Goal: Find specific page/section: Find specific page/section

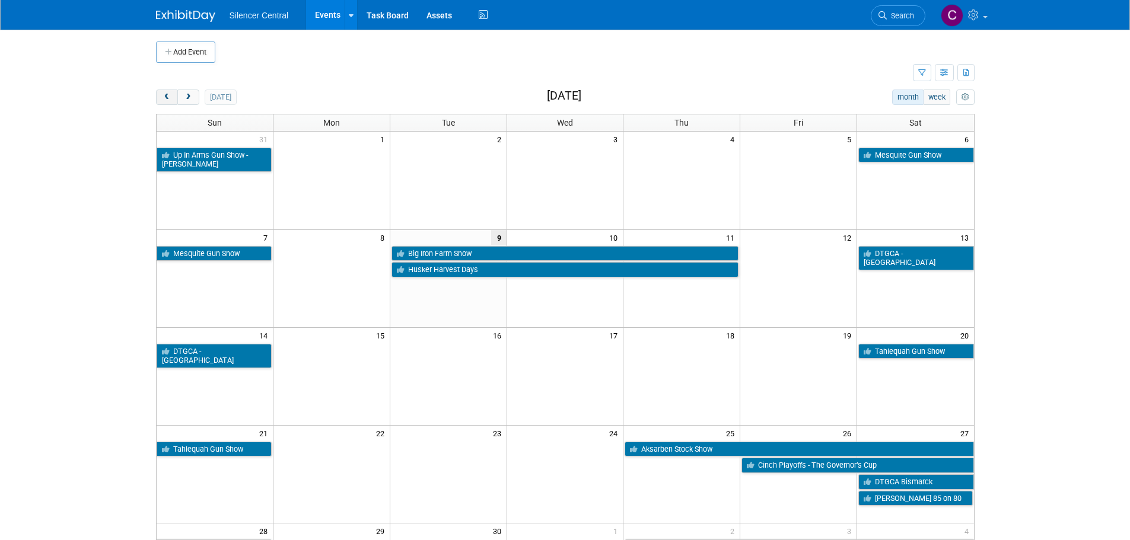
click at [164, 92] on button "prev" at bounding box center [167, 97] width 22 height 15
click at [164, 91] on button "prev" at bounding box center [167, 97] width 22 height 15
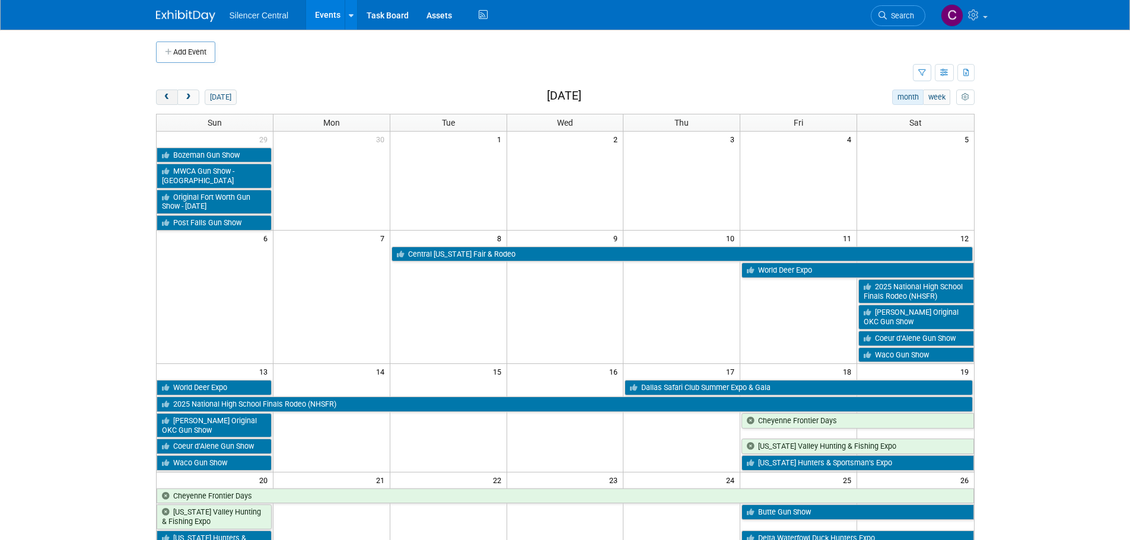
click at [164, 91] on button "prev" at bounding box center [167, 97] width 22 height 15
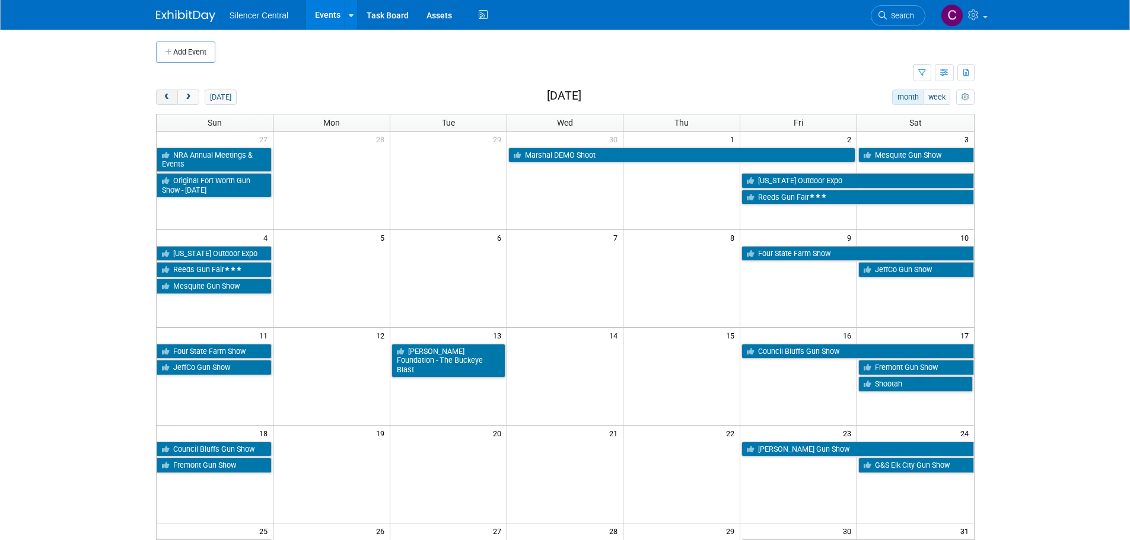
click at [164, 91] on button "prev" at bounding box center [167, 97] width 22 height 15
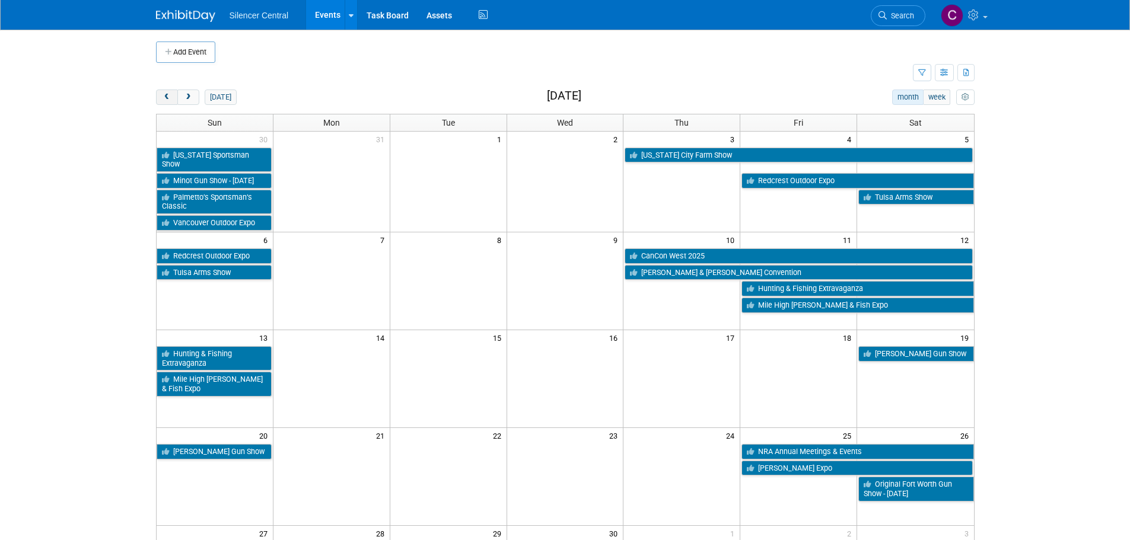
click at [164, 91] on button "prev" at bounding box center [167, 97] width 22 height 15
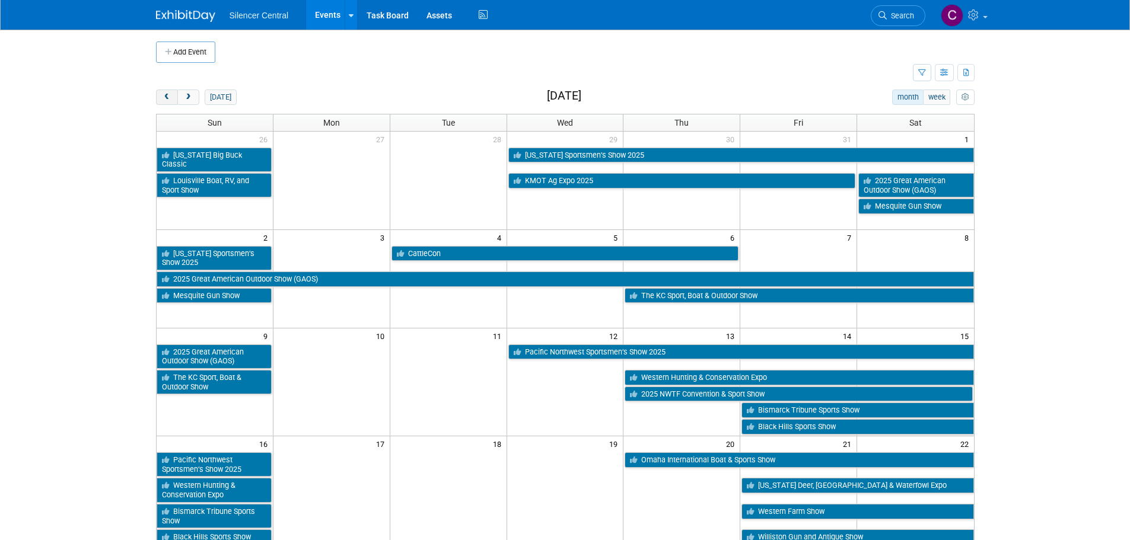
click at [164, 91] on button "prev" at bounding box center [167, 97] width 22 height 15
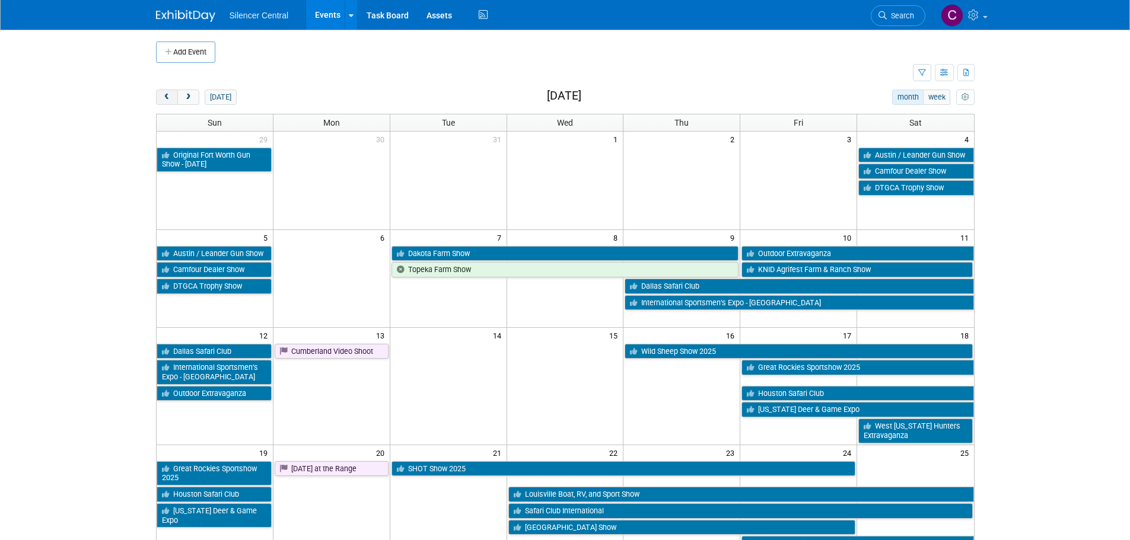
click at [164, 91] on button "prev" at bounding box center [167, 97] width 22 height 15
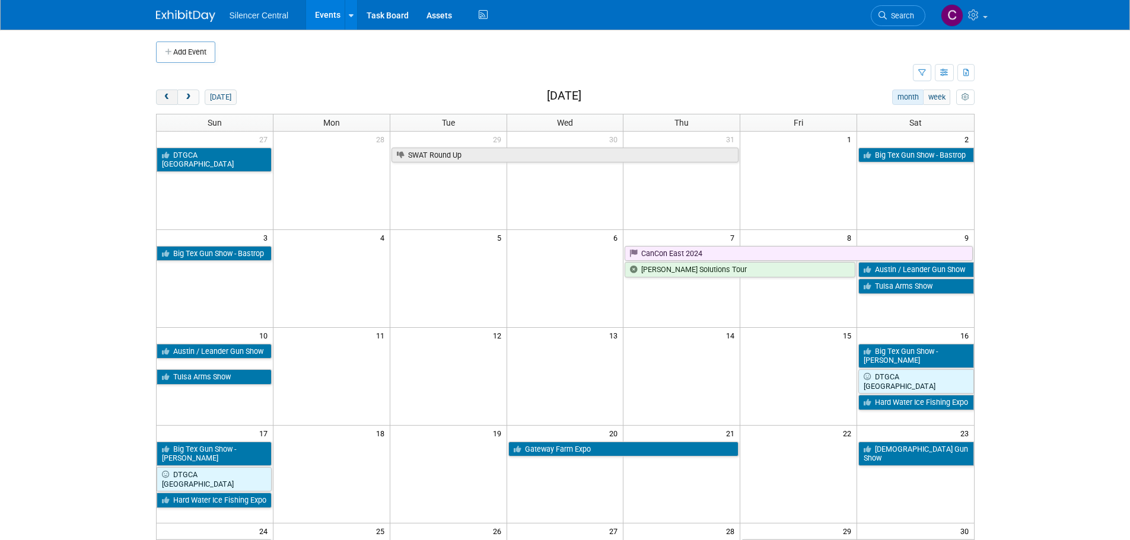
click at [164, 91] on button "prev" at bounding box center [167, 97] width 22 height 15
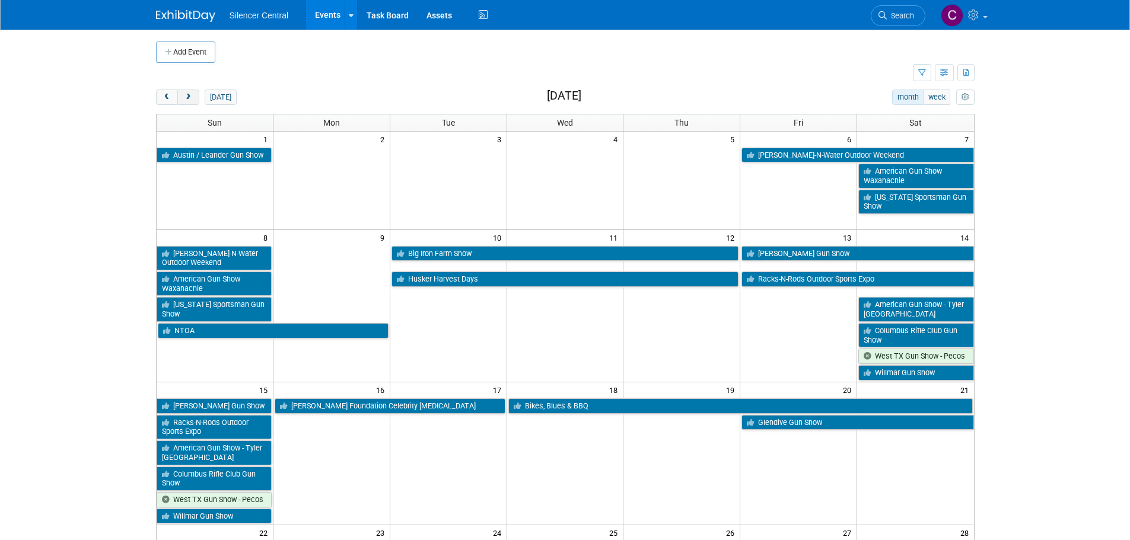
click at [190, 95] on span "next" at bounding box center [188, 98] width 9 height 8
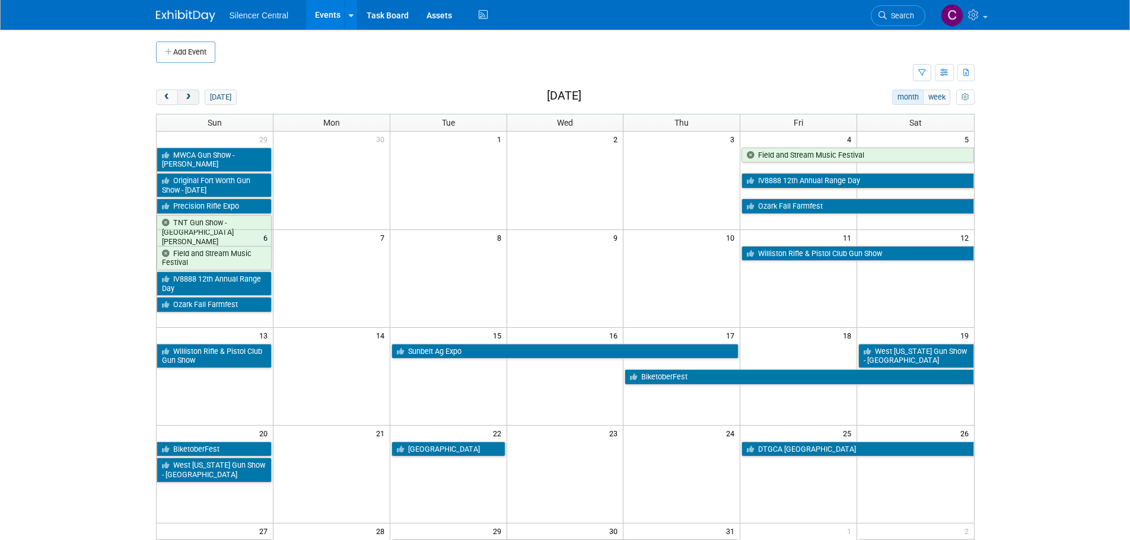
click at [190, 95] on span "next" at bounding box center [188, 98] width 9 height 8
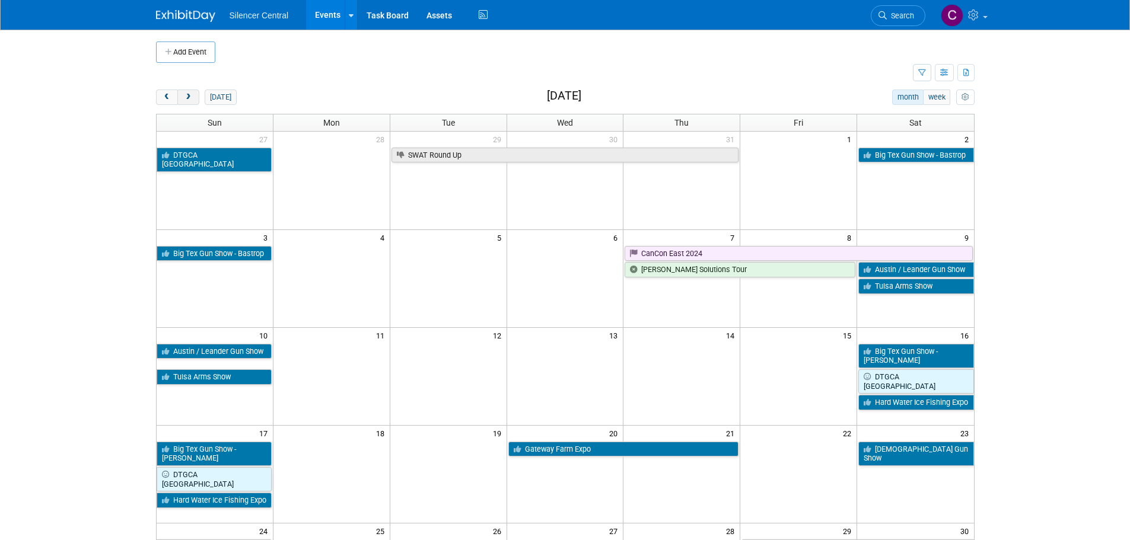
click at [190, 95] on span "next" at bounding box center [188, 98] width 9 height 8
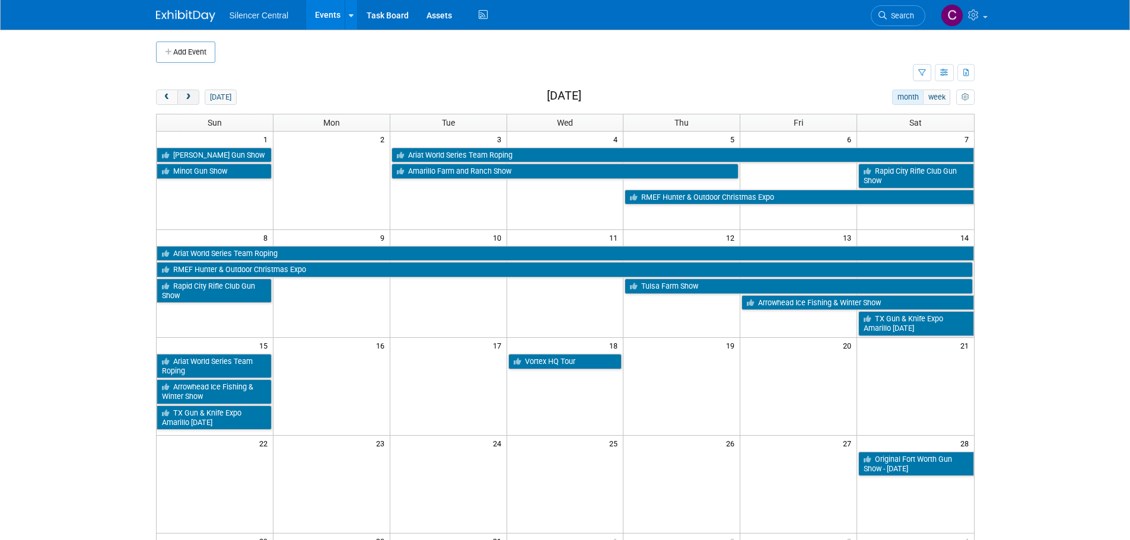
click at [190, 95] on span "next" at bounding box center [188, 98] width 9 height 8
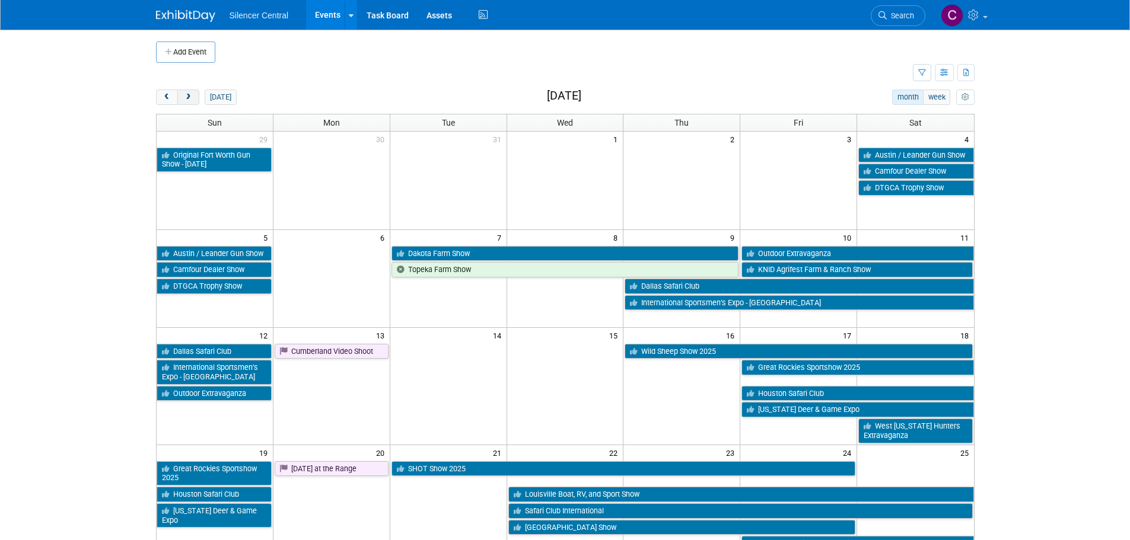
click at [190, 95] on span "next" at bounding box center [188, 98] width 9 height 8
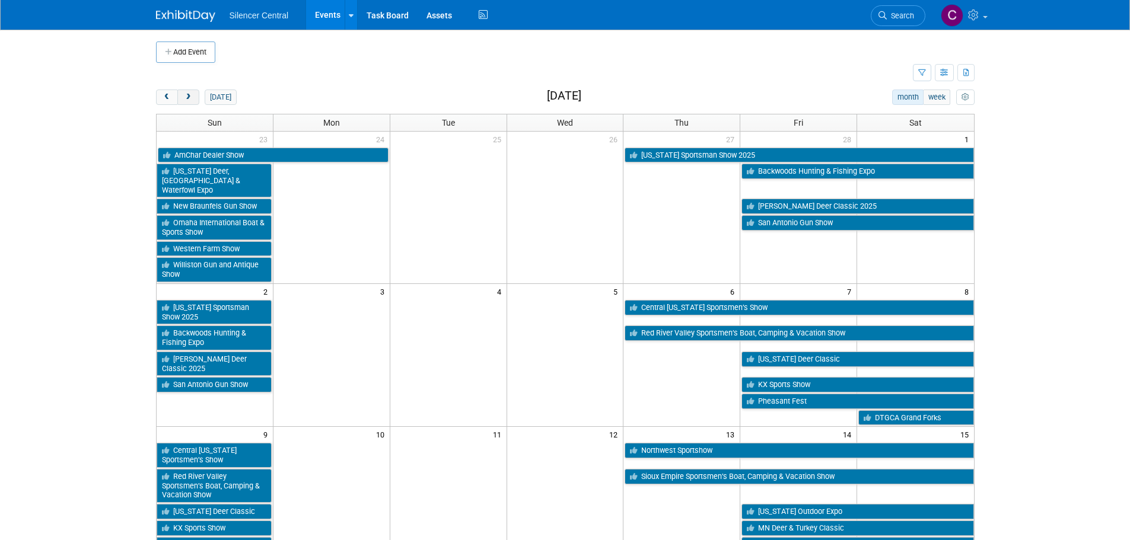
click at [190, 95] on span "next" at bounding box center [188, 98] width 9 height 8
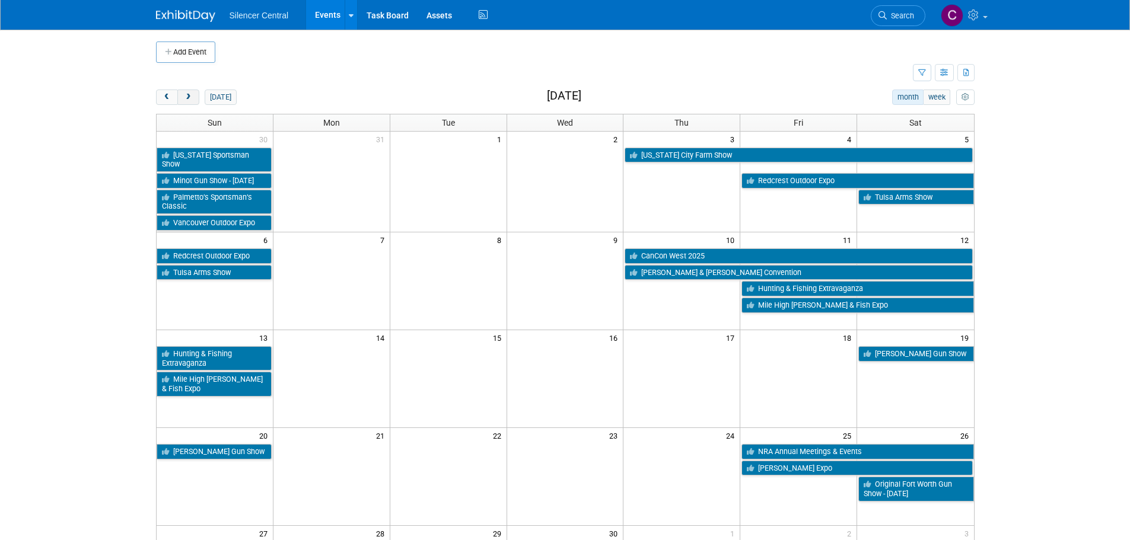
click at [190, 95] on span "next" at bounding box center [188, 98] width 9 height 8
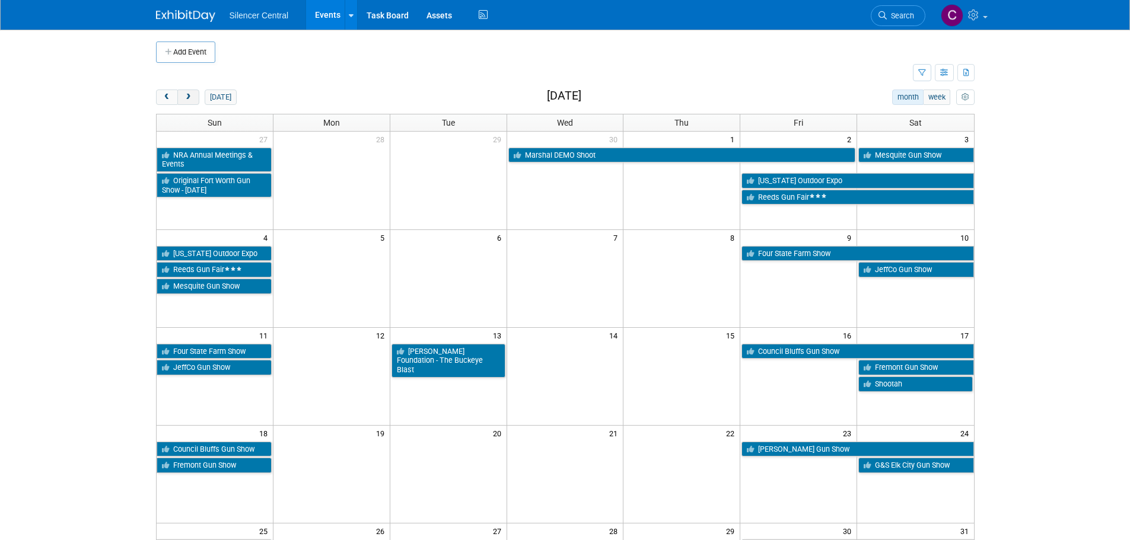
click at [190, 95] on span "next" at bounding box center [188, 98] width 9 height 8
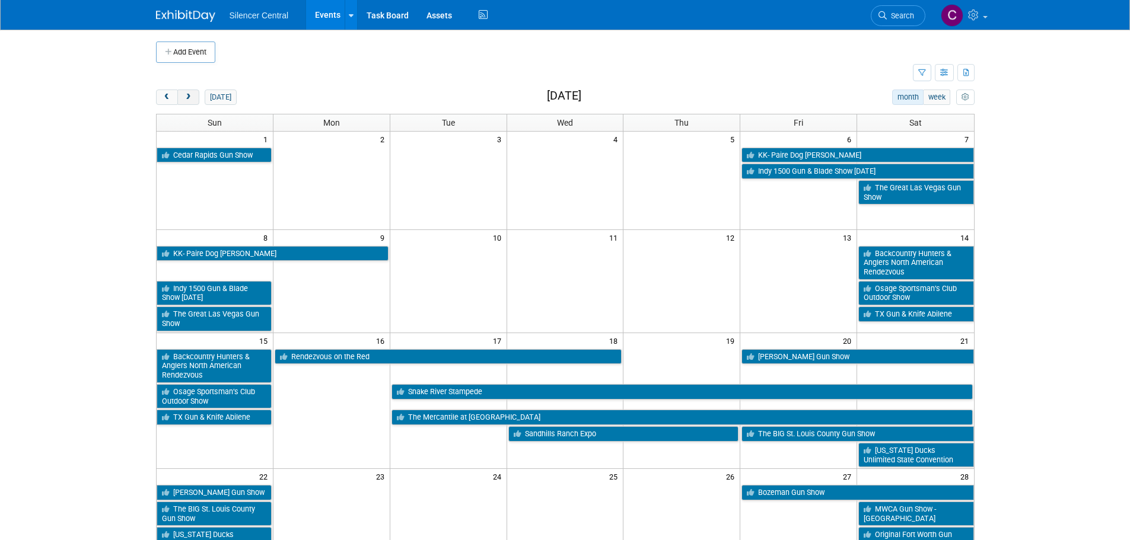
click at [190, 95] on span "next" at bounding box center [188, 98] width 9 height 8
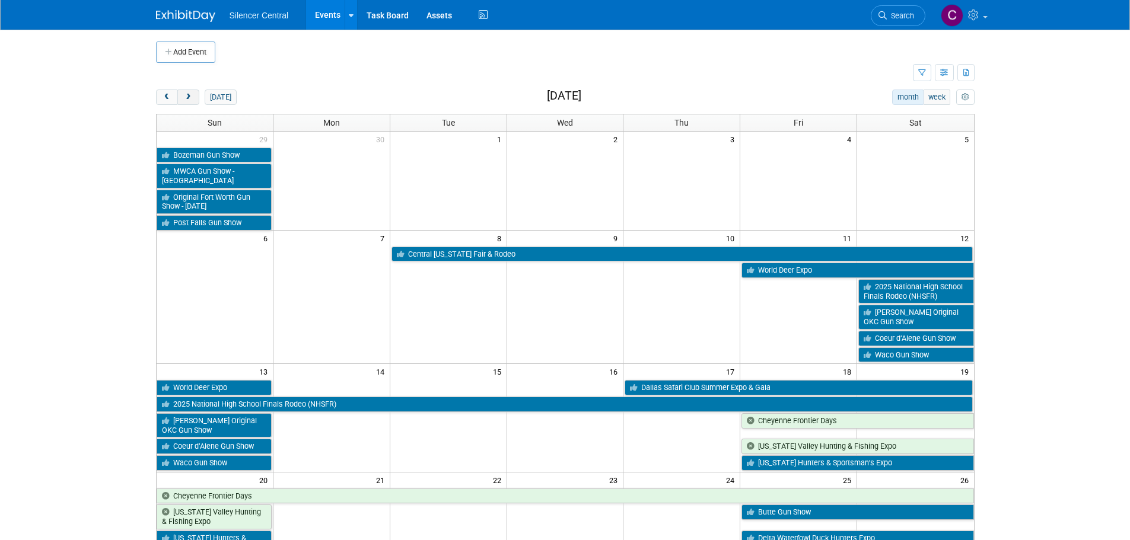
click at [190, 95] on span "next" at bounding box center [188, 98] width 9 height 8
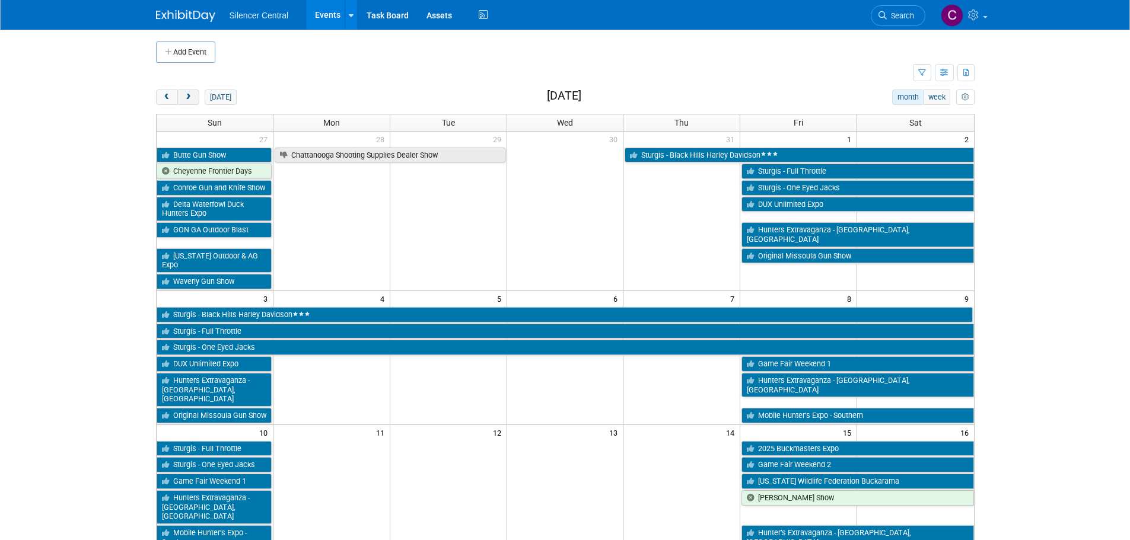
click at [190, 95] on span "next" at bounding box center [188, 98] width 9 height 8
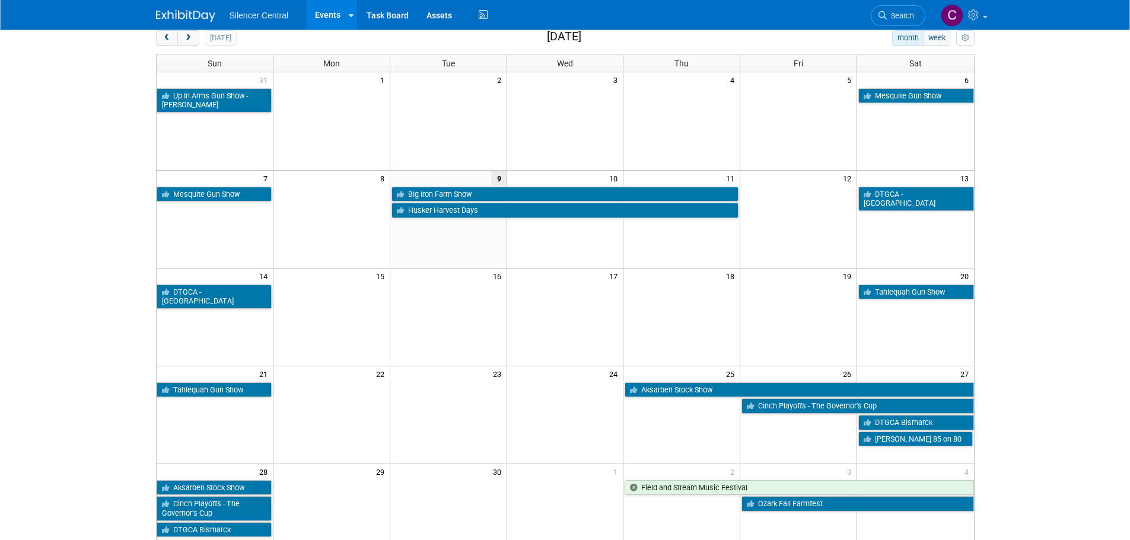
scroll to position [119, 0]
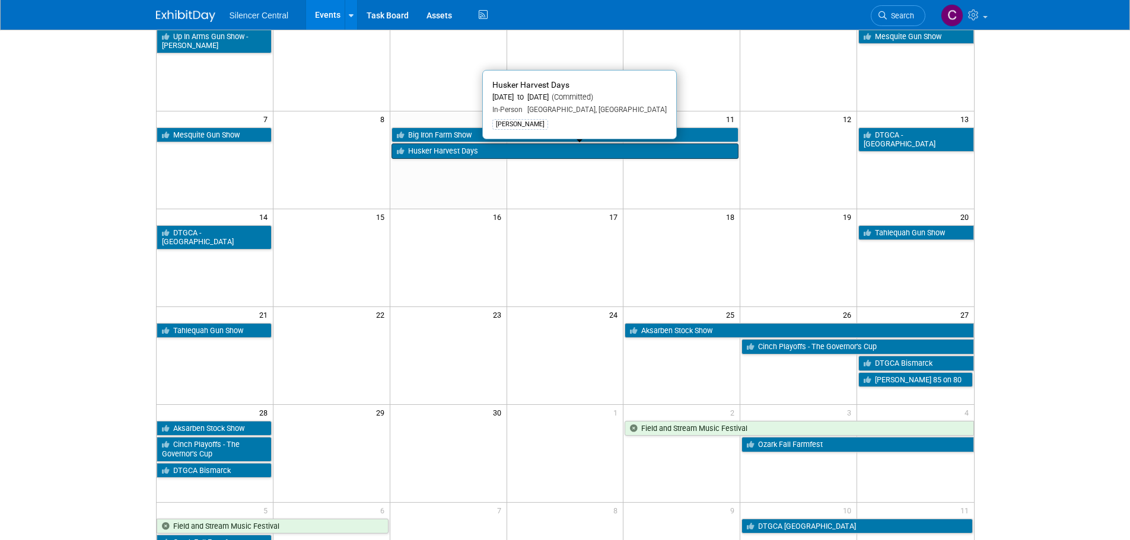
click at [426, 158] on link "Husker Harvest Days" at bounding box center [565, 151] width 348 height 15
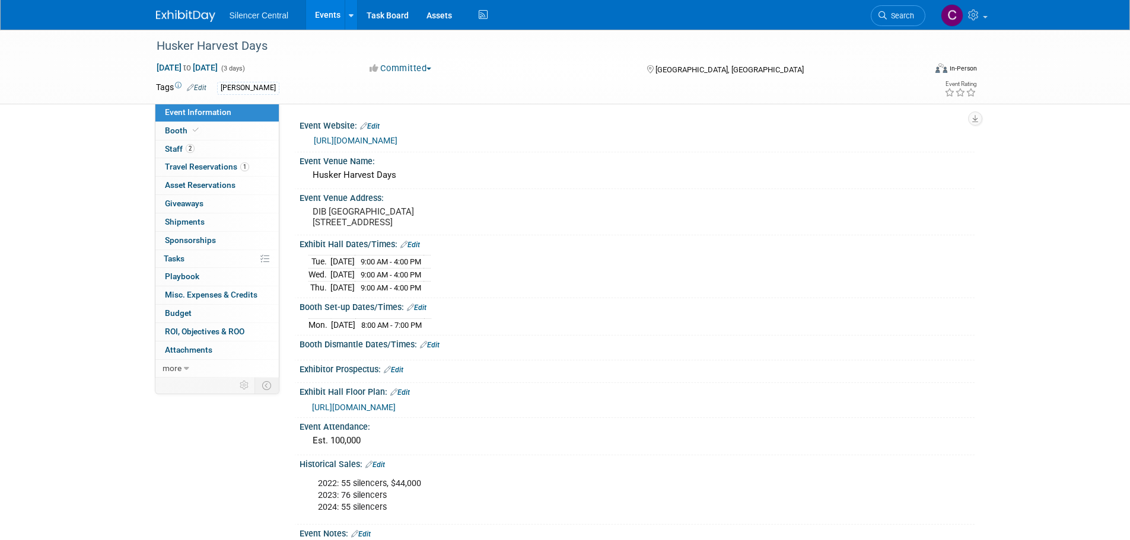
click at [165, 18] on img at bounding box center [185, 16] width 59 height 12
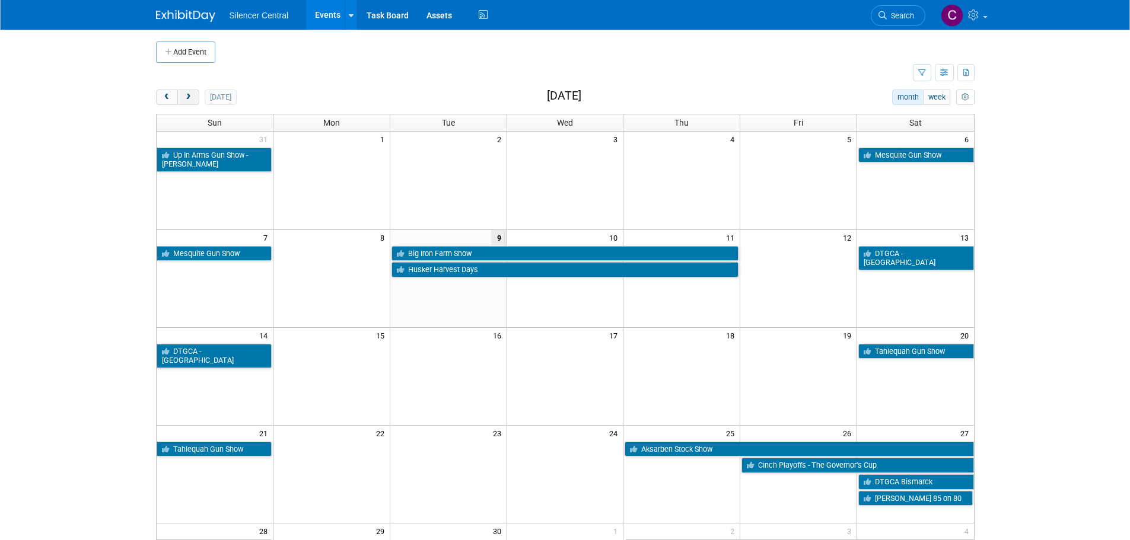
click at [190, 95] on span "next" at bounding box center [188, 98] width 9 height 8
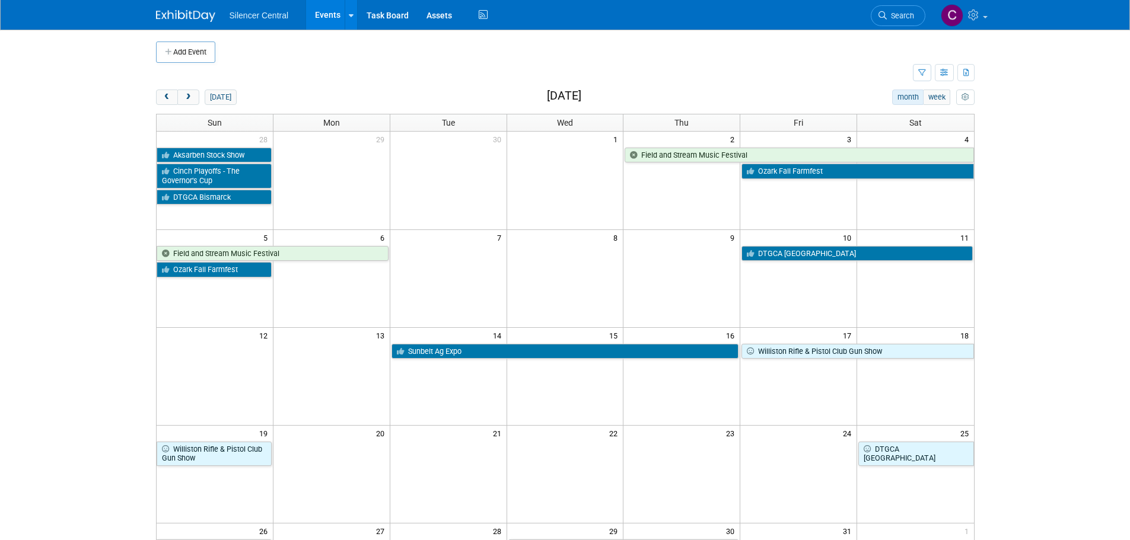
click at [744, 78] on td at bounding box center [534, 73] width 757 height 21
